Goal: Check status: Check status

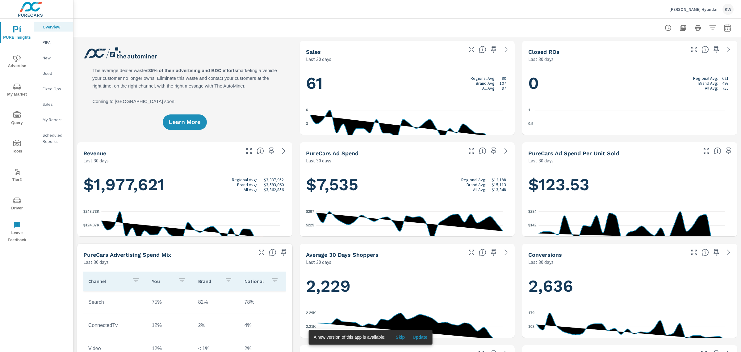
scroll to position [0, 0]
click at [726, 30] on icon "button" at bounding box center [728, 28] width 4 height 2
click at [705, 51] on div "Custom [DATE] Last week Last 7 days Last 14 days Last 30 days Last 45 days Last…" at bounding box center [672, 54] width 67 height 17
click at [694, 63] on div "Custom [DATE] Last week Last 7 days Last 14 days Last 30 days Last 45 days Last…" at bounding box center [672, 54] width 67 height 17
click at [701, 55] on select "Custom [DATE] Last week Last 7 days Last 14 days Last 30 days Last 45 days Last…" at bounding box center [673, 54] width 62 height 12
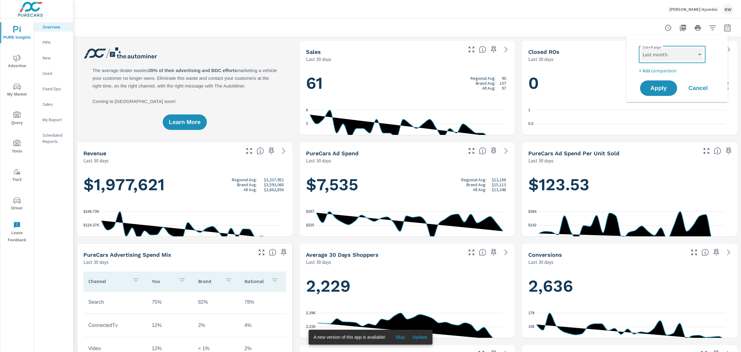
click at [642, 48] on select "Custom [DATE] Last week Last 7 days Last 14 days Last 30 days Last 45 days Last…" at bounding box center [673, 54] width 62 height 12
select select "Last month"
click at [666, 90] on span "Apply" at bounding box center [658, 88] width 25 height 6
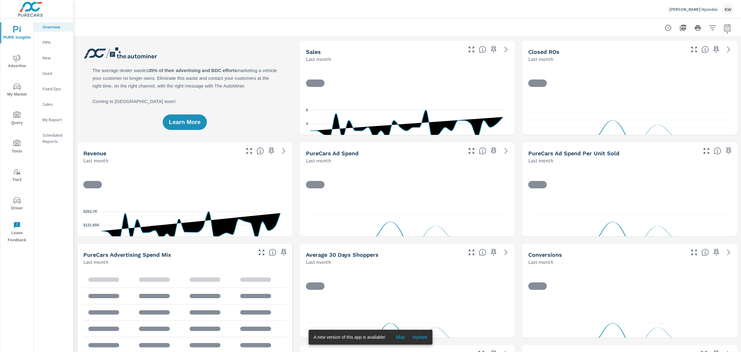
scroll to position [0, 0]
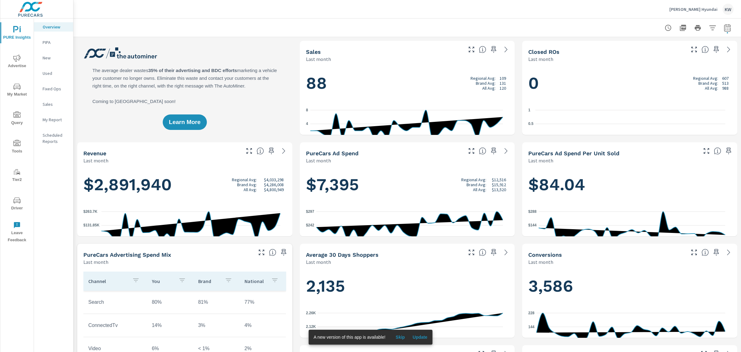
click at [427, 339] on span "Update" at bounding box center [420, 337] width 15 height 6
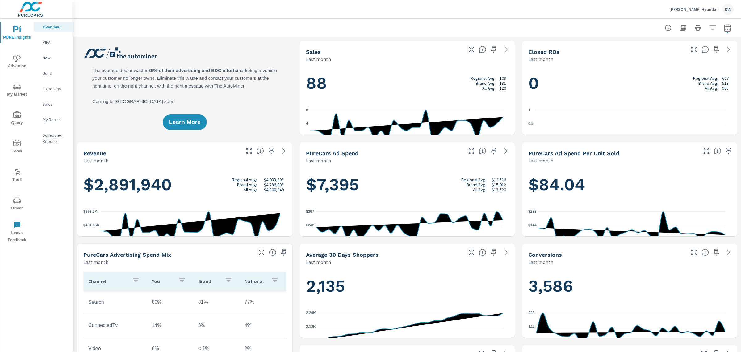
scroll to position [0, 0]
click at [16, 64] on span "Advertise" at bounding box center [17, 61] width 30 height 15
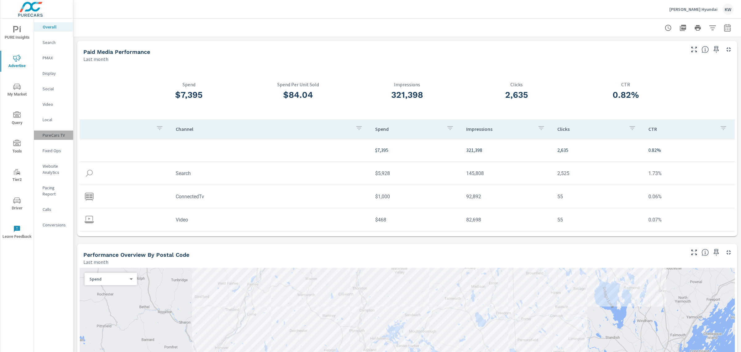
click at [59, 138] on p "PureCars TV" at bounding box center [56, 135] width 26 height 6
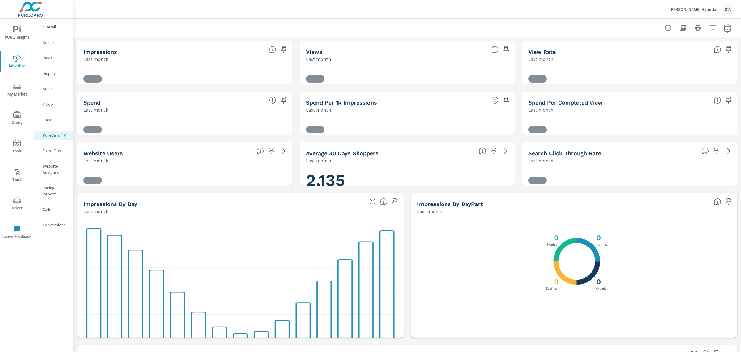
scroll to position [0, 0]
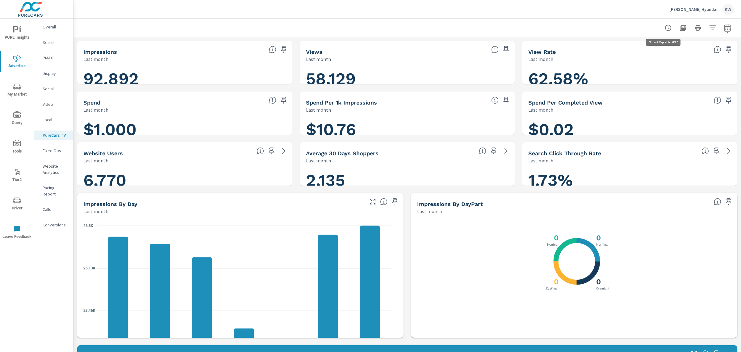
click at [680, 29] on icon "button" at bounding box center [683, 28] width 6 height 6
click at [726, 32] on div at bounding box center [698, 28] width 72 height 12
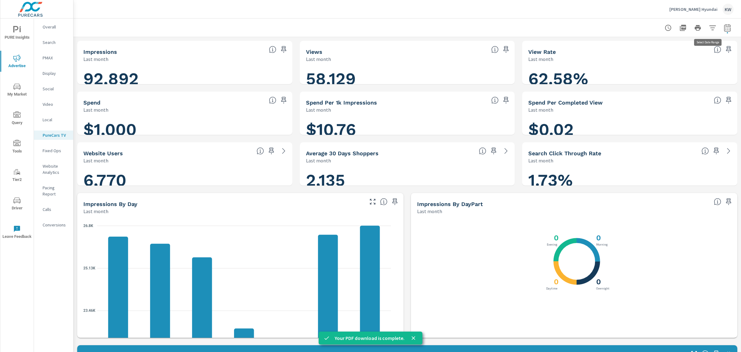
click at [724, 30] on icon "button" at bounding box center [727, 27] width 7 height 7
select select "Last month"
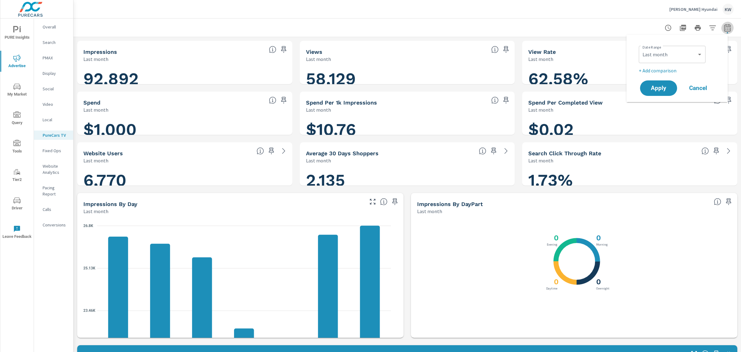
click at [724, 30] on icon "button" at bounding box center [727, 27] width 7 height 7
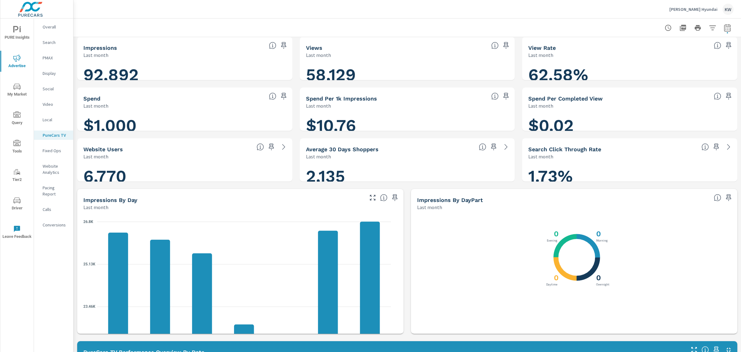
scroll to position [0, 0]
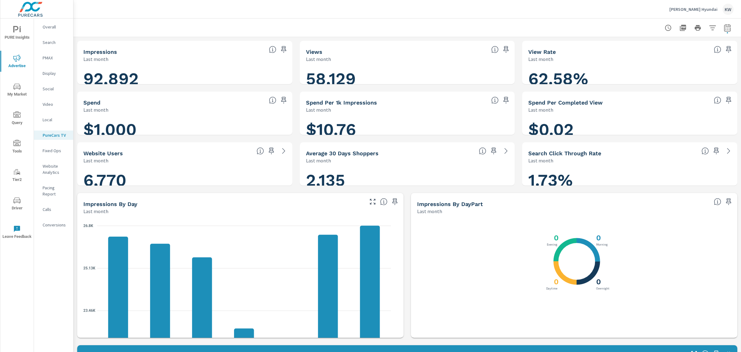
click at [696, 11] on p "[PERSON_NAME] Hyundai" at bounding box center [694, 9] width 48 height 6
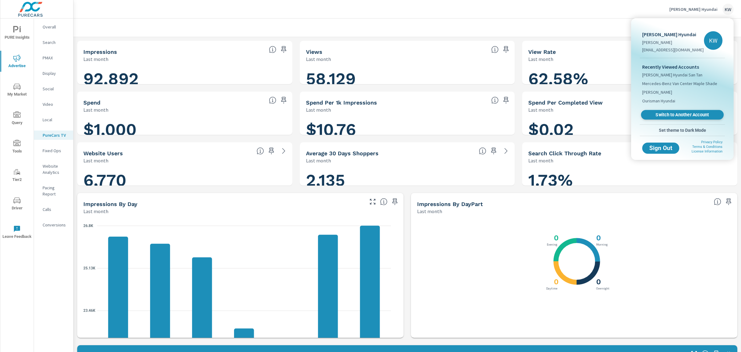
click at [684, 118] on span "Switch to Another Account" at bounding box center [683, 115] width 76 height 6
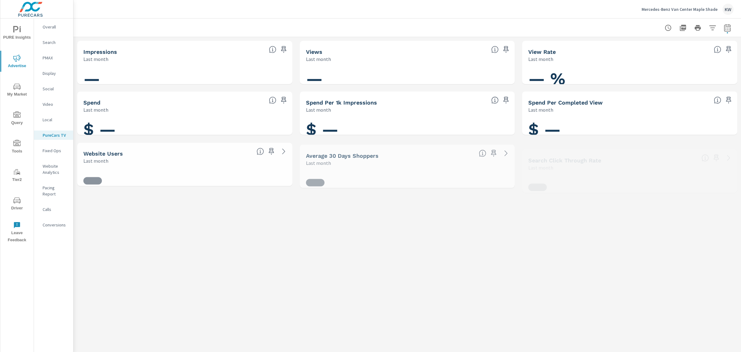
click at [51, 107] on p "Video" at bounding box center [56, 104] width 26 height 6
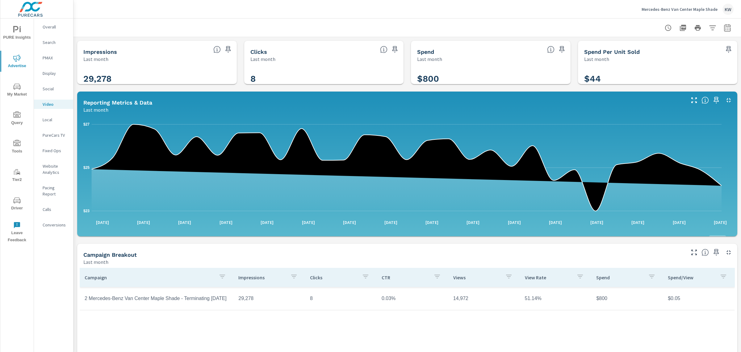
click at [53, 138] on p "PureCars TV" at bounding box center [56, 135] width 26 height 6
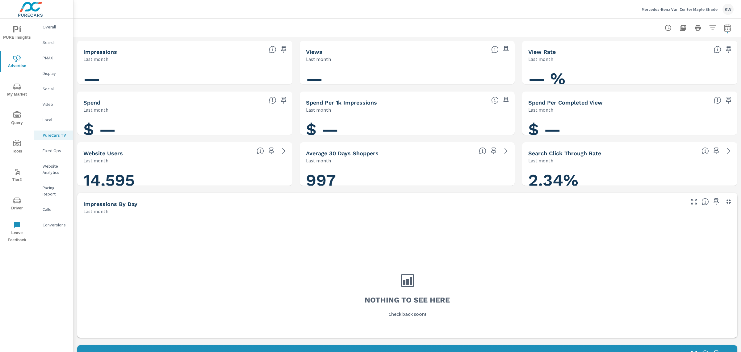
click at [724, 25] on icon "button" at bounding box center [727, 27] width 7 height 7
select select "Last month"
click at [54, 107] on p "Video" at bounding box center [56, 104] width 26 height 6
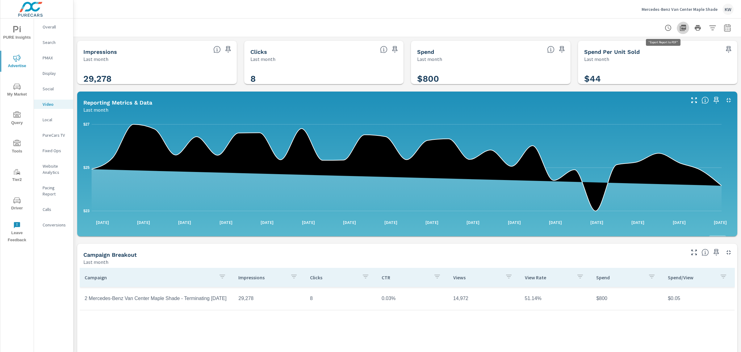
click at [680, 29] on icon "button" at bounding box center [683, 28] width 6 height 6
